Goal: Check status: Check status

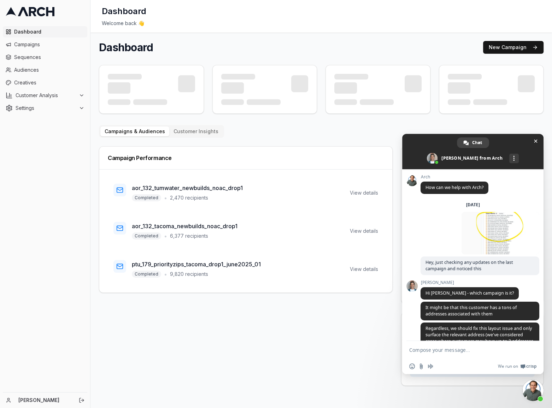
scroll to position [369, 0]
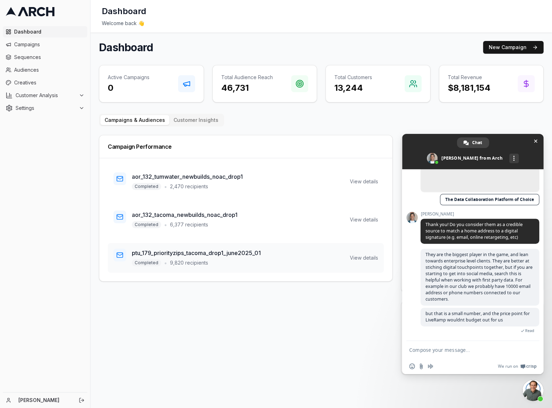
drag, startPoint x: 237, startPoint y: 252, endPoint x: 255, endPoint y: 254, distance: 18.5
click at [238, 252] on h3 "ptu_179_priorityzips_tacoma_drop1_june2025_01" at bounding box center [196, 253] width 129 height 8
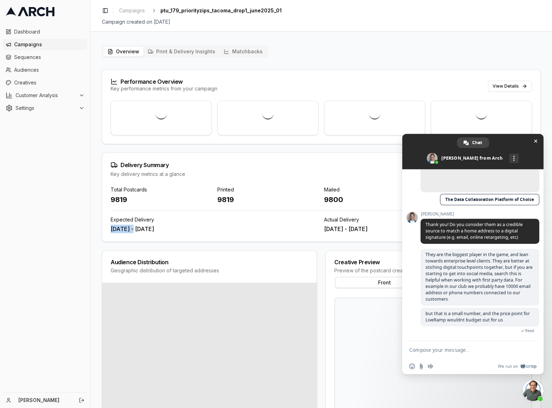
drag, startPoint x: 111, startPoint y: 231, endPoint x: 132, endPoint y: 229, distance: 21.3
click at [132, 229] on div "Jun 5, 2025 - Jun 8, 2025" at bounding box center [215, 229] width 208 height 8
click at [166, 228] on div "Jun 5, 2025 - Jun 8, 2025" at bounding box center [215, 229] width 208 height 8
click at [215, 225] on div "Jun 5, 2025 - Jun 8, 2025" at bounding box center [215, 229] width 208 height 8
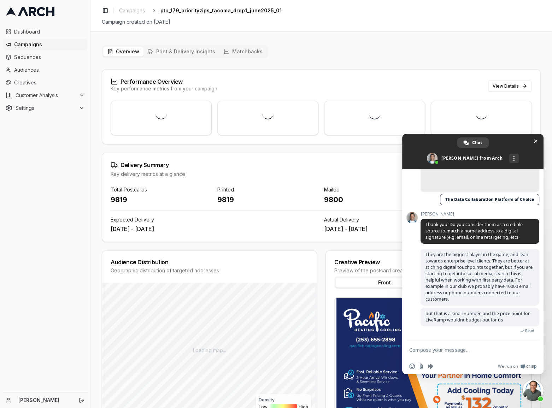
click at [71, 290] on div "Dashboard Campaigns Sequences Audiences Creatives Customer Analysis Settings" at bounding box center [45, 207] width 90 height 369
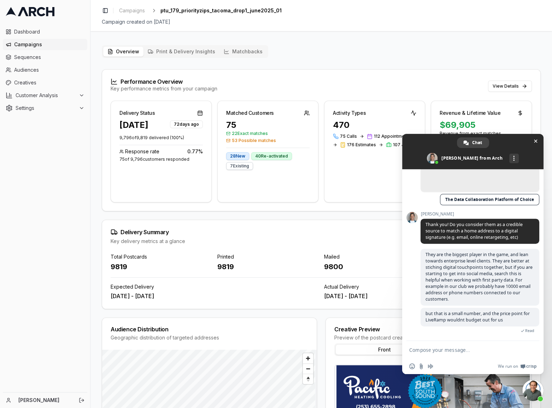
click at [30, 43] on span "Campaigns" at bounding box center [49, 44] width 70 height 7
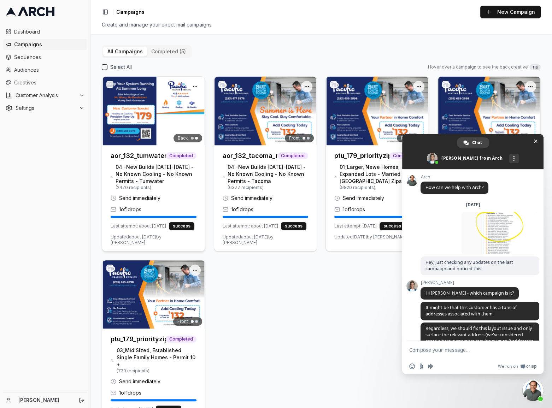
scroll to position [369, 0]
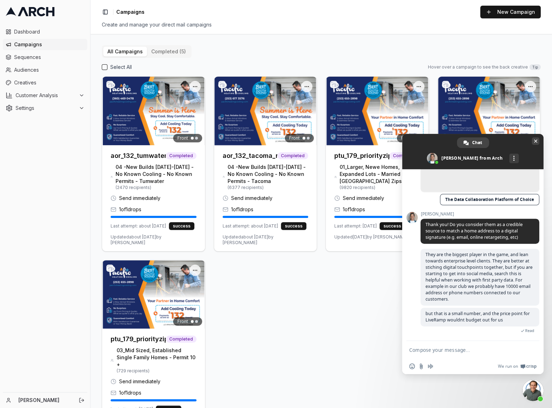
click at [535, 141] on span "Close chat" at bounding box center [536, 141] width 4 height 5
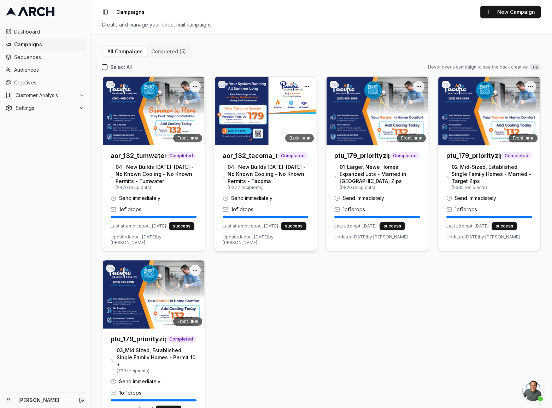
click at [267, 114] on img at bounding box center [265, 111] width 103 height 69
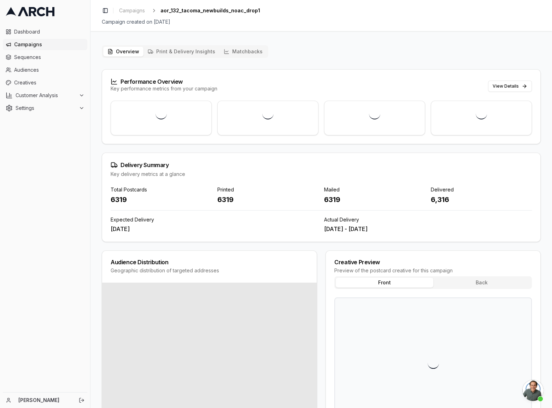
drag, startPoint x: 324, startPoint y: 234, endPoint x: 405, endPoint y: 236, distance: 80.3
click at [405, 236] on div "Total Postcards 6319 Printed 6319 Mailed 6319 Delivered 6,316 Expected Delivery…" at bounding box center [321, 214] width 438 height 56
click at [406, 233] on div "Total Postcards 6319 Printed 6319 Mailed 6319 Delivered 6,316 Expected Delivery…" at bounding box center [321, 214] width 438 height 56
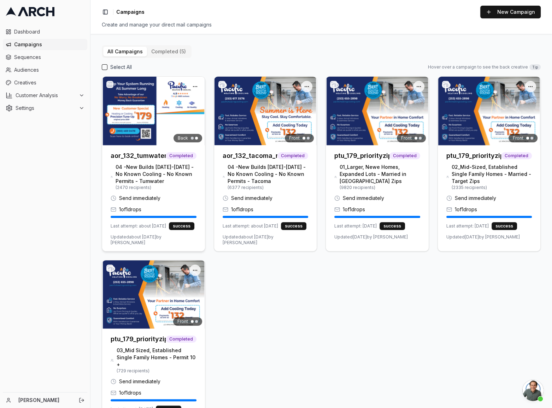
click at [155, 121] on img at bounding box center [153, 111] width 103 height 69
